Goal: Information Seeking & Learning: Understand process/instructions

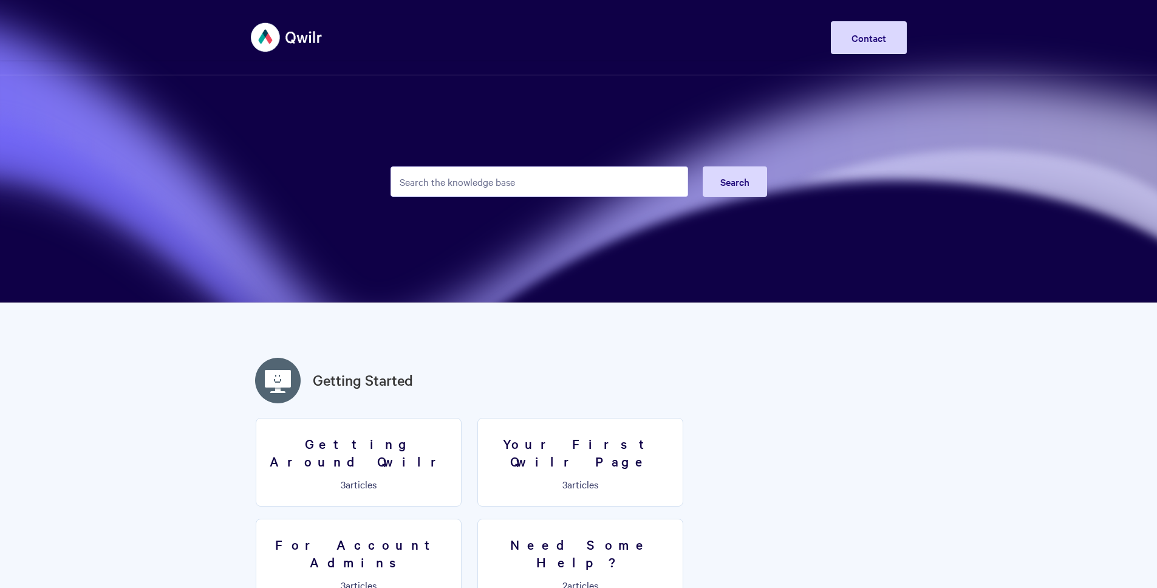
click at [565, 174] on input "Search the knowledge base" at bounding box center [538, 181] width 297 height 30
type input "editing form"
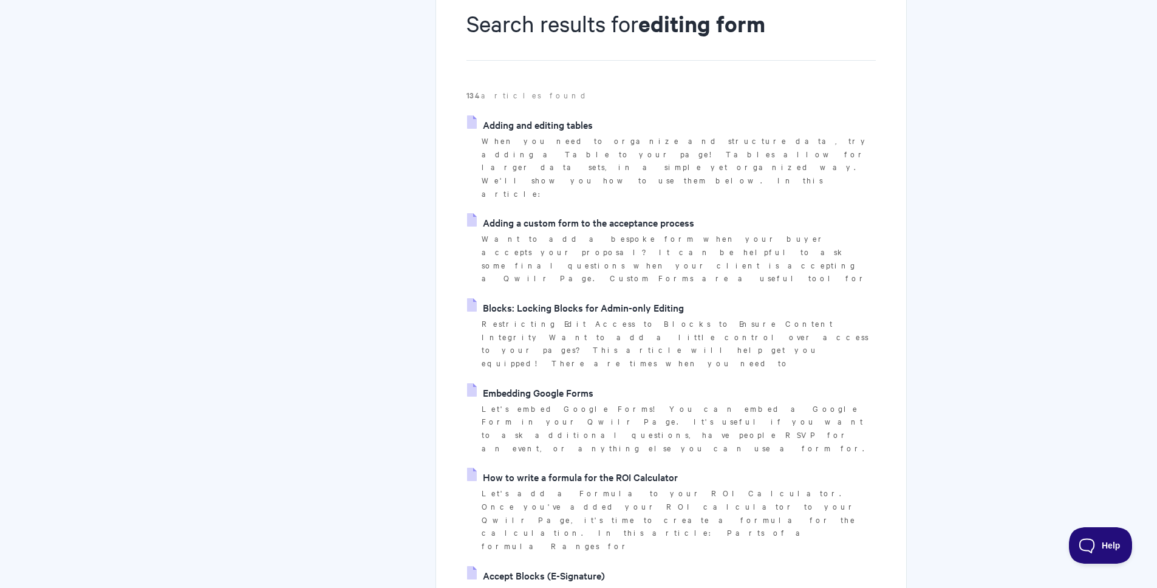
scroll to position [165, 0]
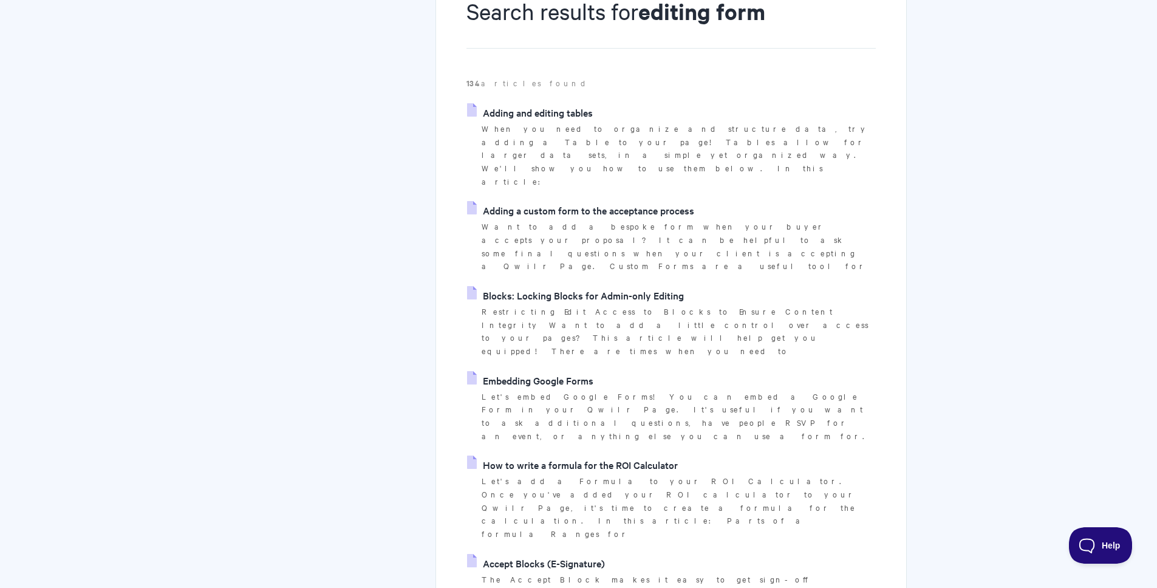
click at [523, 554] on link "Accept Blocks (E-Signature)" at bounding box center [536, 563] width 138 height 18
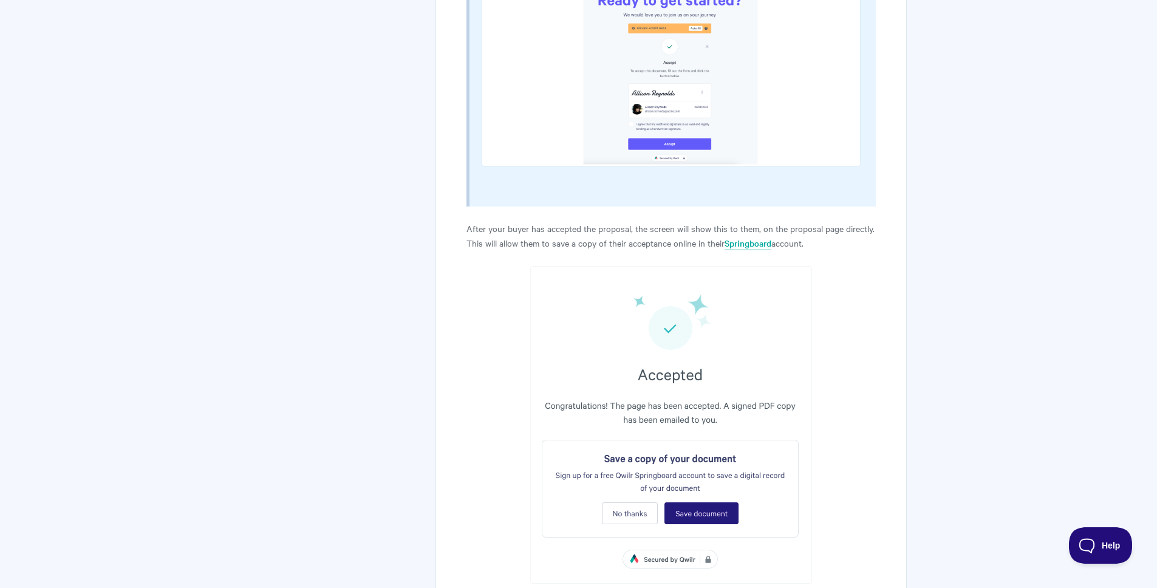
scroll to position [4586, 0]
